Goal: Find contact information: Find contact information

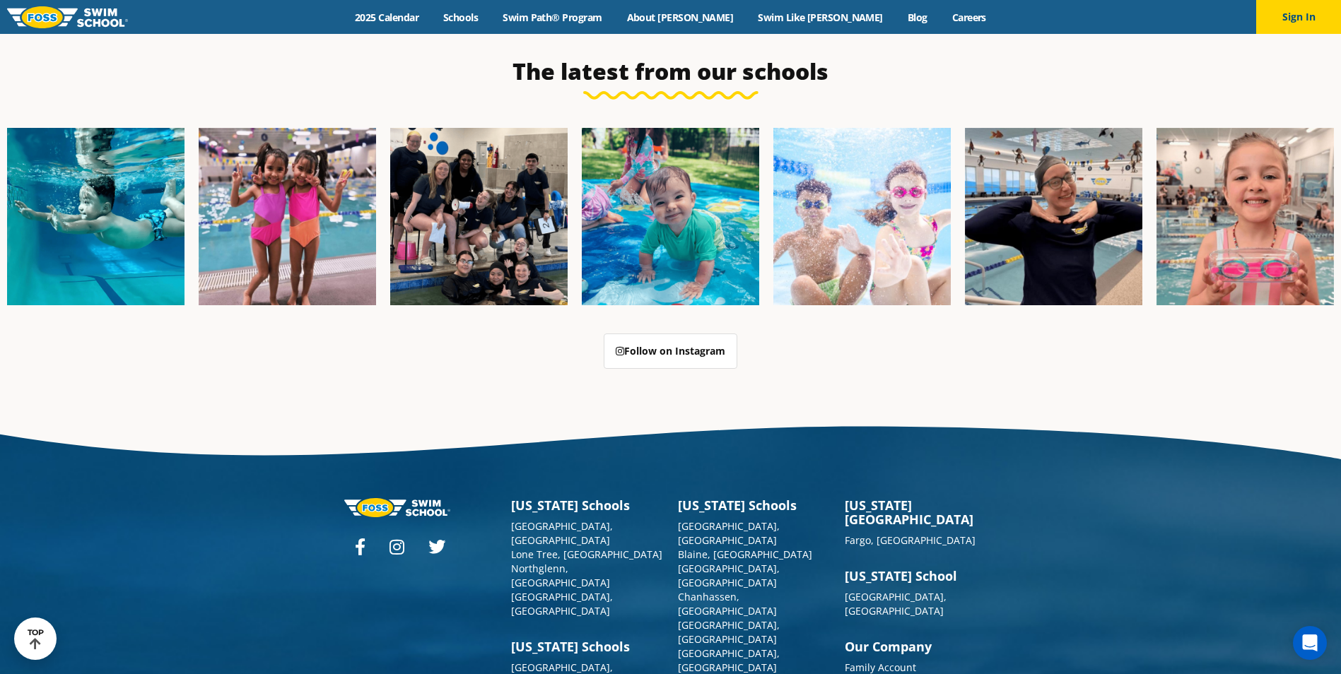
scroll to position [3642, 0]
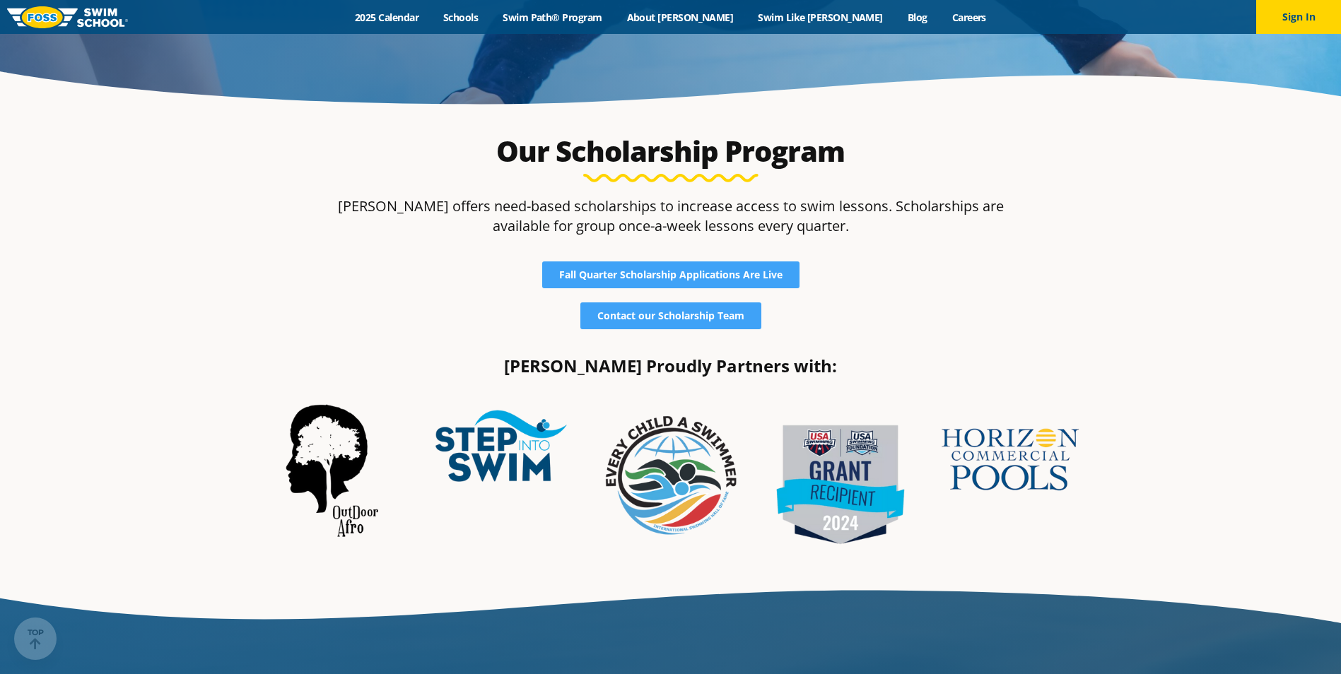
scroll to position [353, 0]
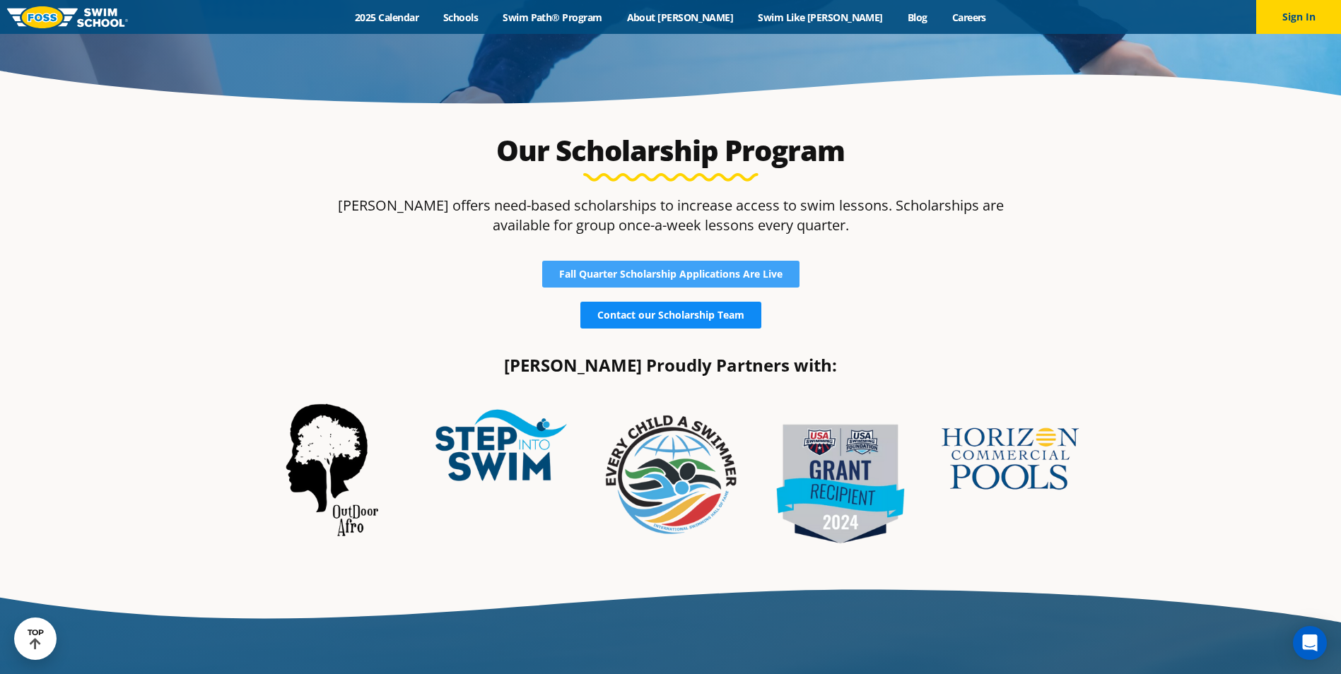
click at [723, 311] on span "Contact our Scholarship Team" at bounding box center [670, 315] width 147 height 10
click at [1033, 267] on section "Our Scholarship Program [PERSON_NAME] offers need-based scholarships to increas…" at bounding box center [671, 242] width 834 height 230
click at [691, 320] on span "Contact our Scholarship Team" at bounding box center [670, 315] width 147 height 10
click at [703, 312] on span "Contact our Scholarship Team" at bounding box center [670, 315] width 147 height 10
click at [689, 316] on span "Contact our Scholarship Team" at bounding box center [670, 315] width 147 height 10
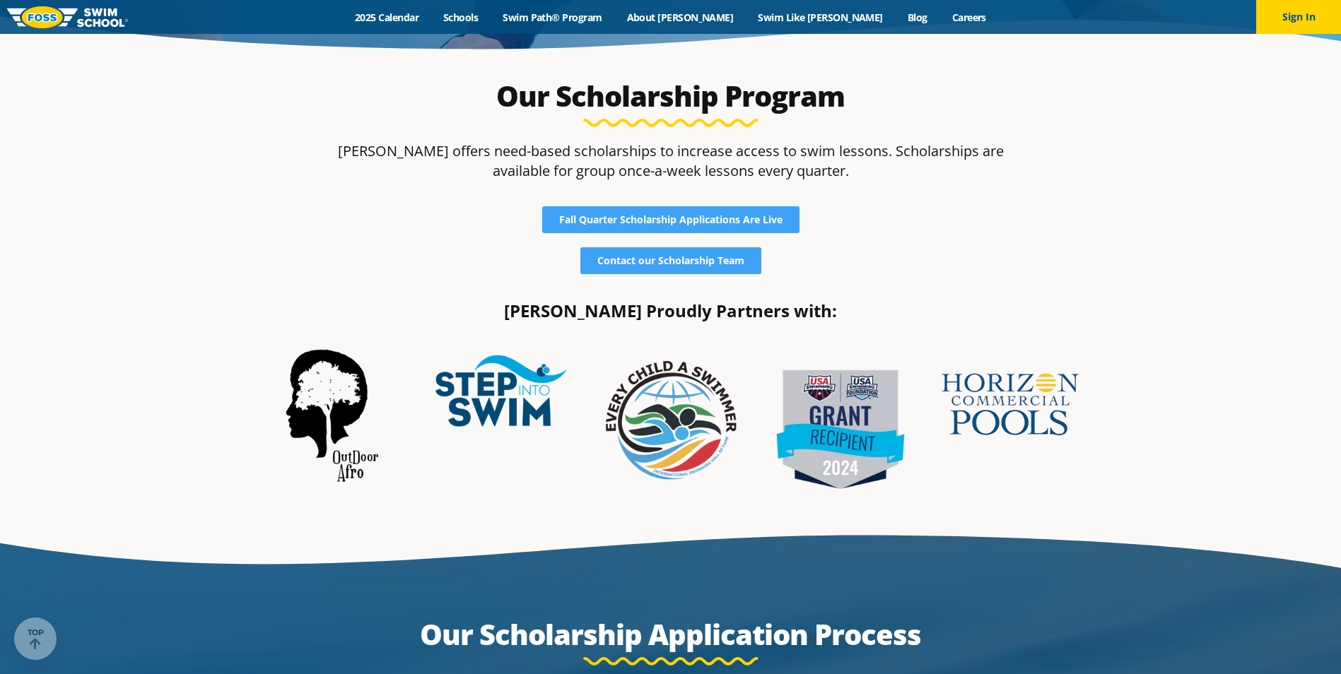
scroll to position [424, 0]
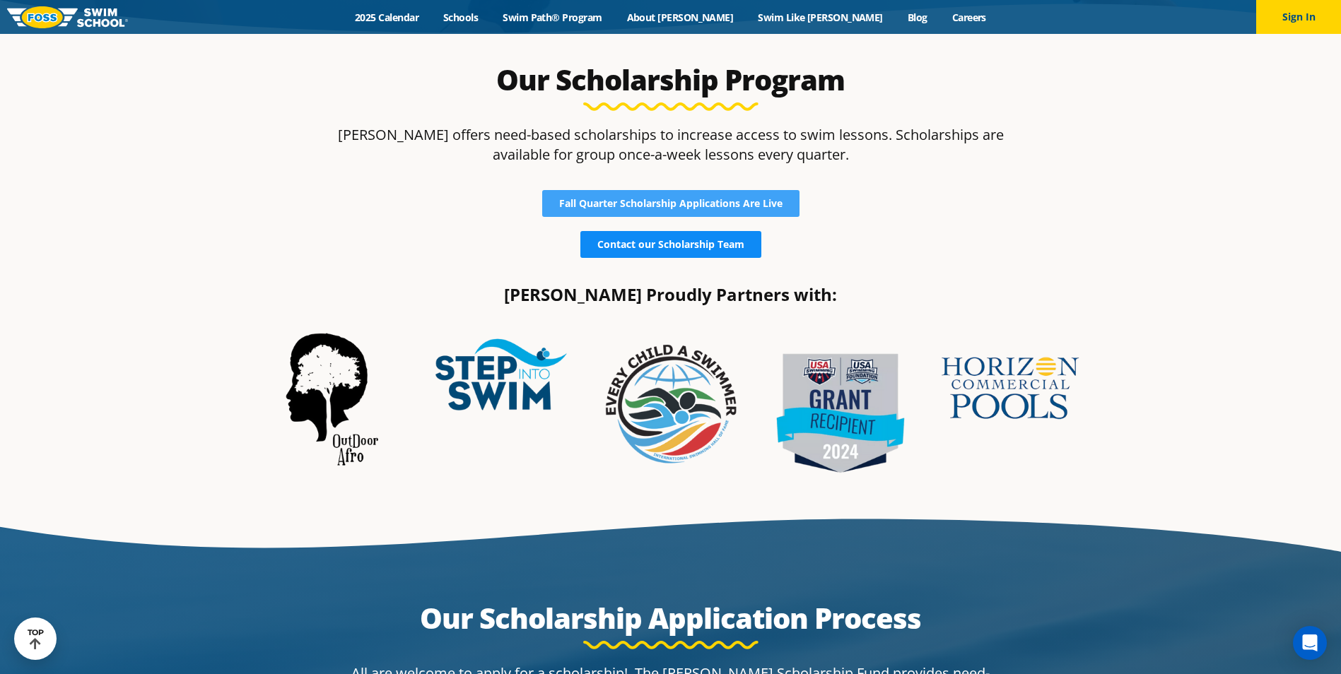
click at [686, 252] on link "Contact our Scholarship Team" at bounding box center [670, 244] width 181 height 27
click at [1014, 241] on section "Our Scholarship Program [PERSON_NAME] offers need-based scholarships to increas…" at bounding box center [671, 171] width 834 height 230
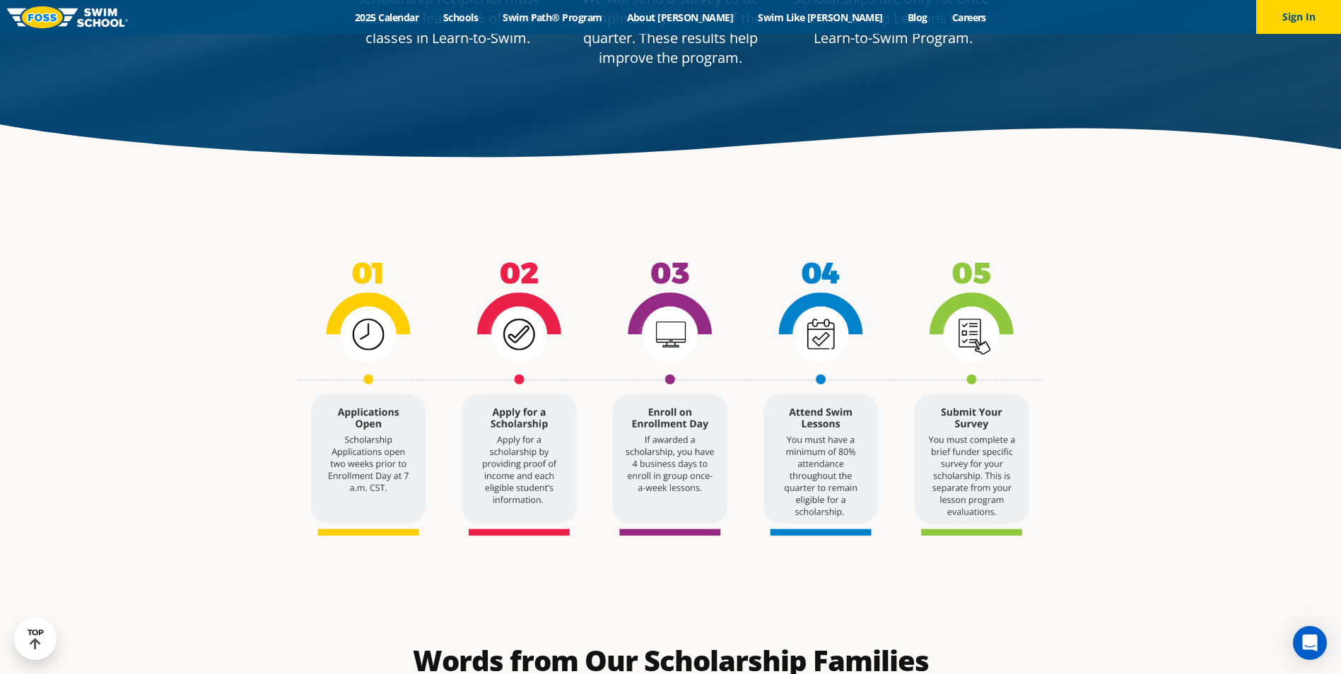
scroll to position [1273, 0]
